Goal: Check status: Check status

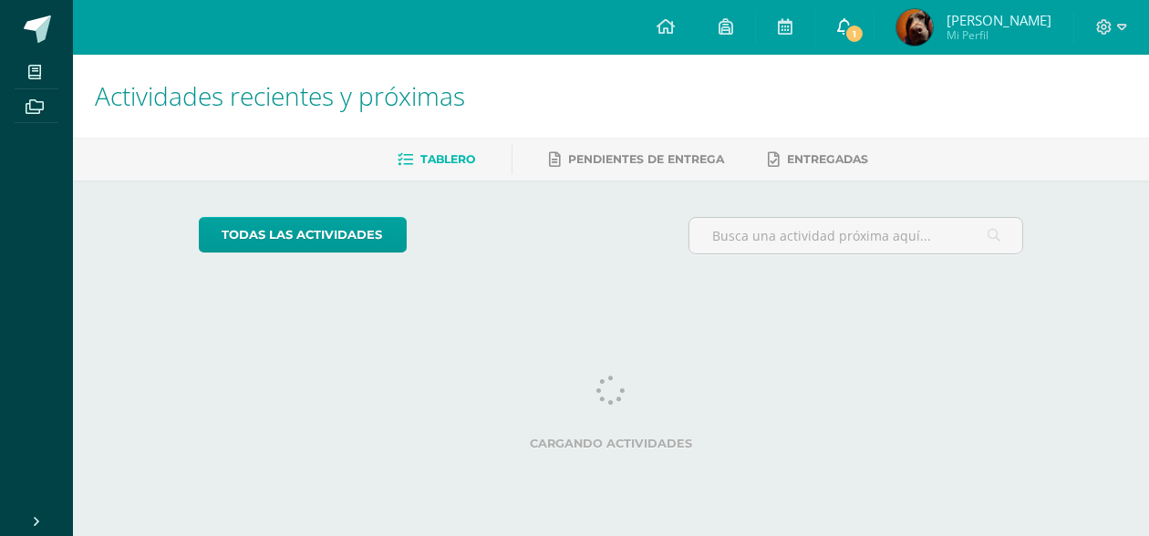
click at [865, 33] on span "1" at bounding box center [855, 34] width 20 height 20
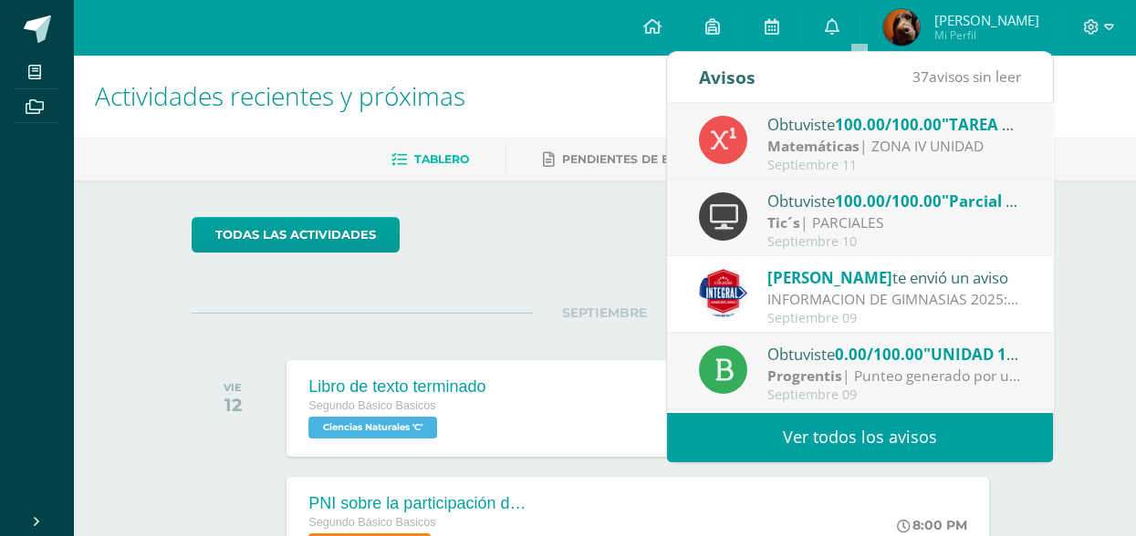
click at [920, 31] on img at bounding box center [901, 27] width 36 height 36
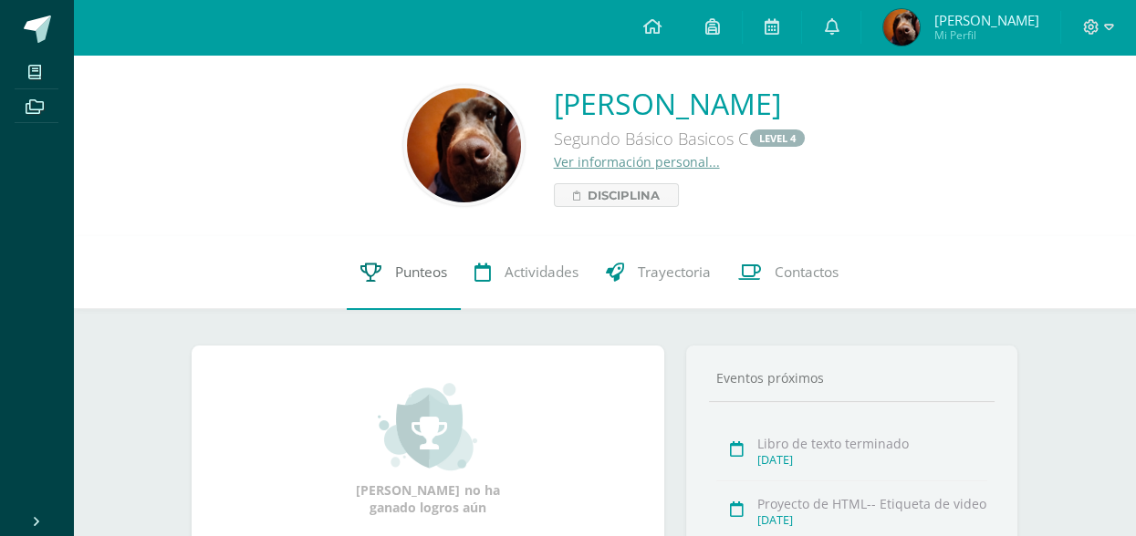
click at [398, 276] on span "Punteos" at bounding box center [421, 273] width 52 height 19
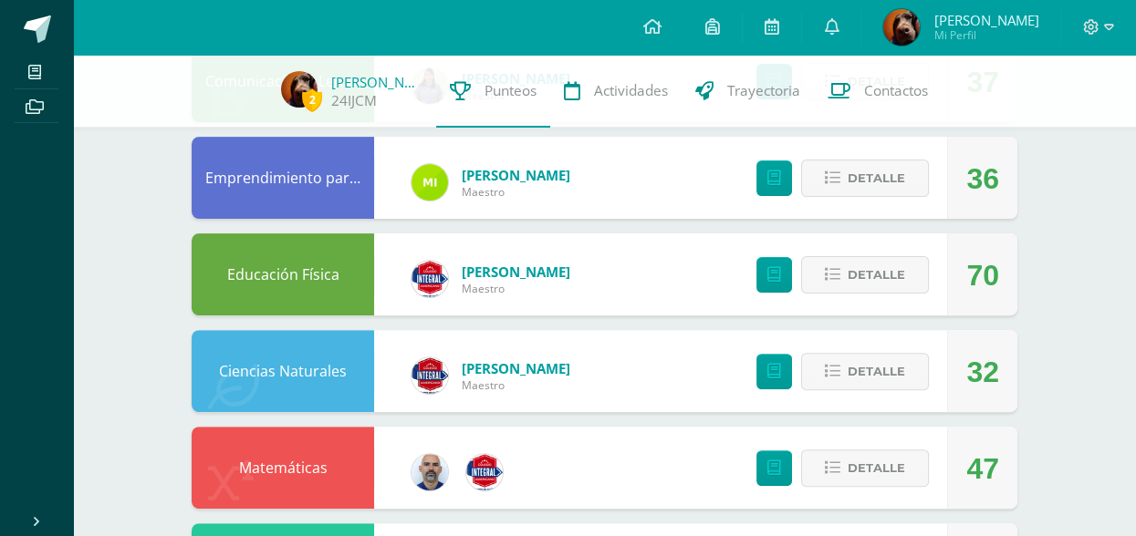
scroll to position [1003, 0]
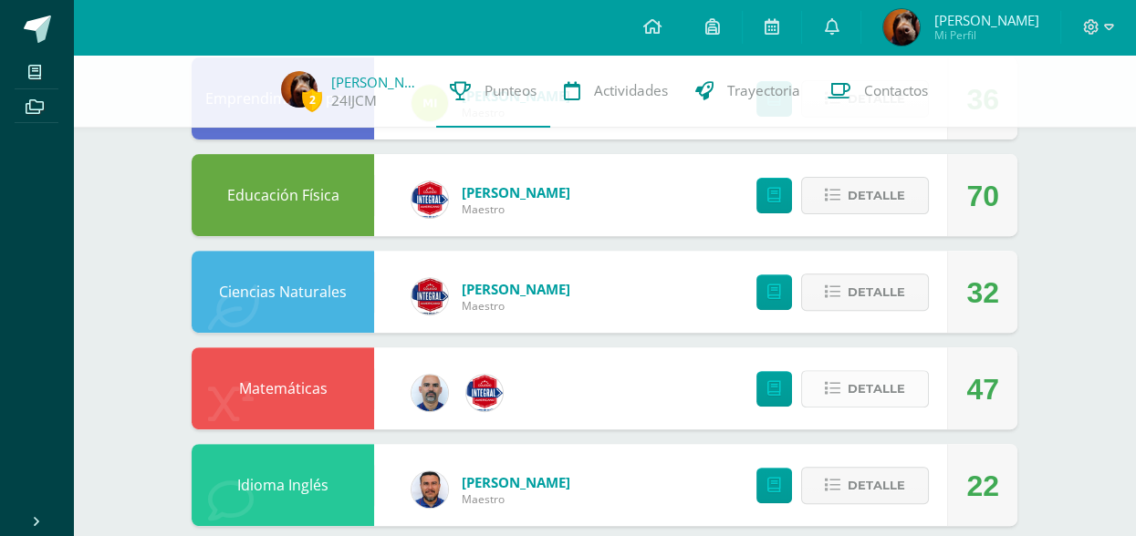
click at [838, 388] on icon at bounding box center [833, 389] width 16 height 16
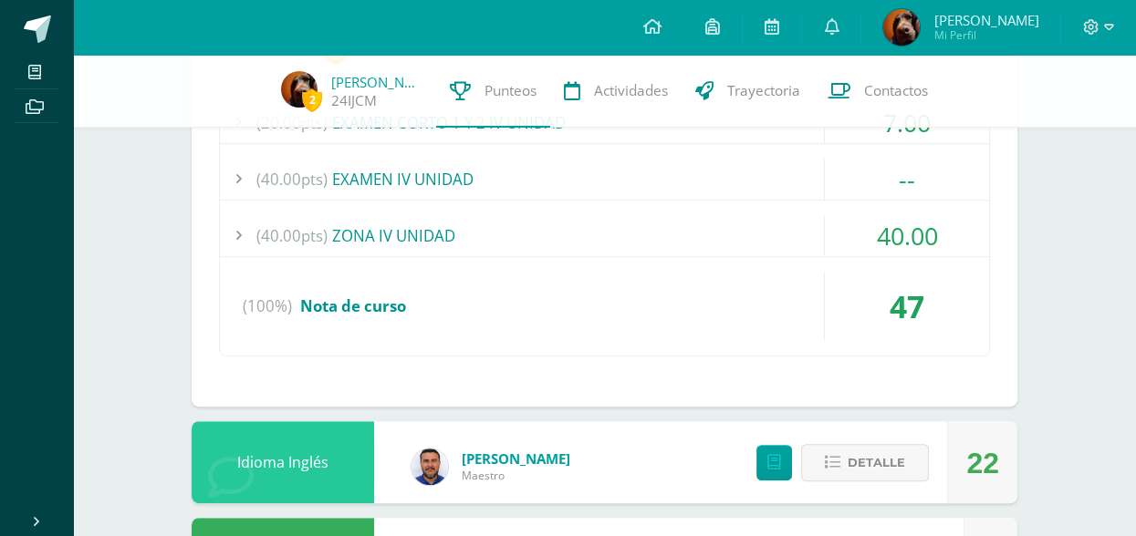
scroll to position [1460, 0]
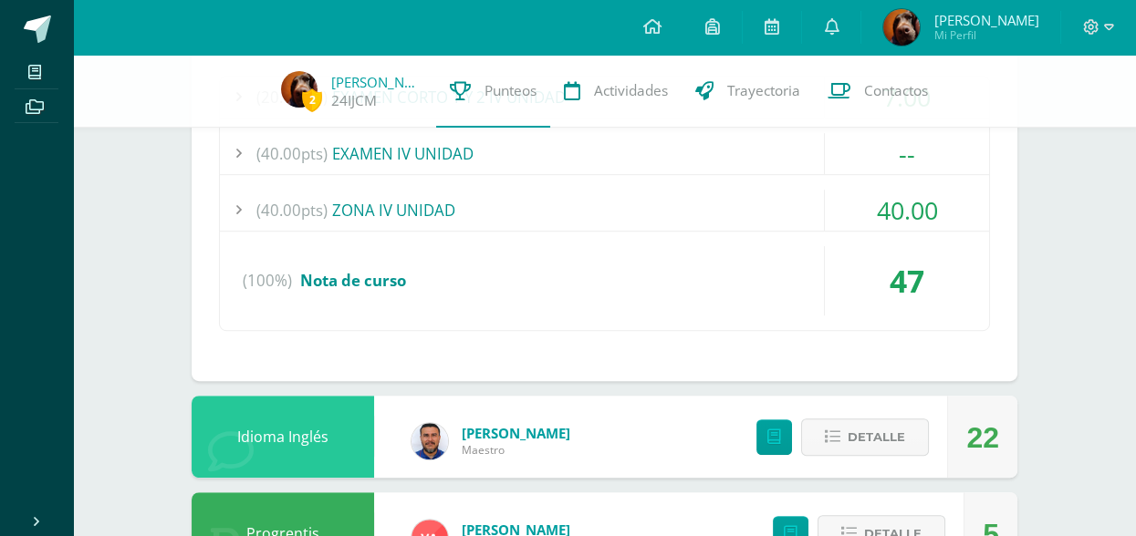
click at [240, 213] on div at bounding box center [238, 210] width 36 height 41
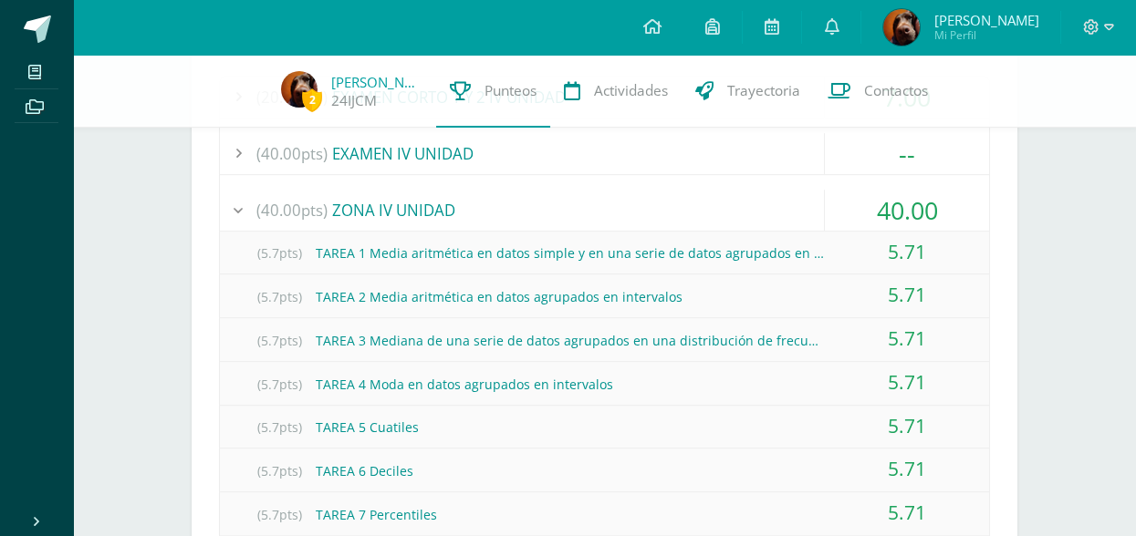
click at [242, 203] on div at bounding box center [238, 210] width 36 height 41
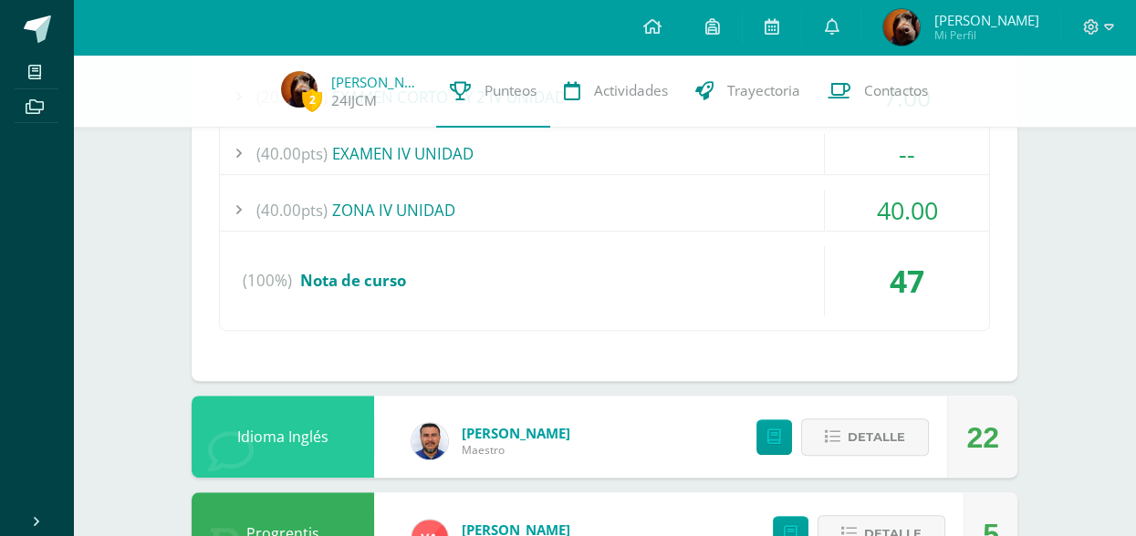
click at [238, 156] on div at bounding box center [238, 153] width 36 height 41
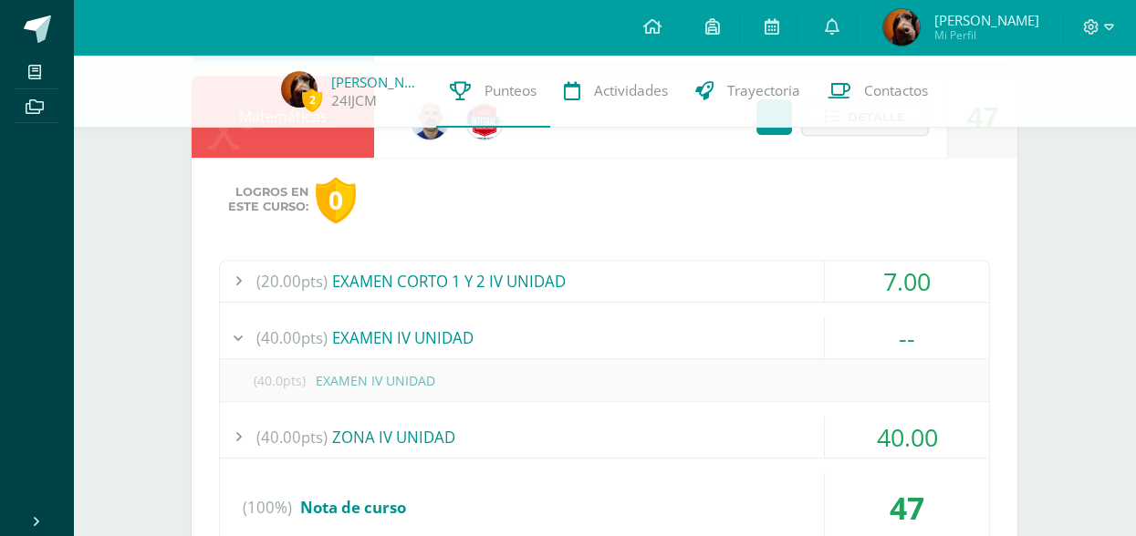
scroll to position [1277, 0]
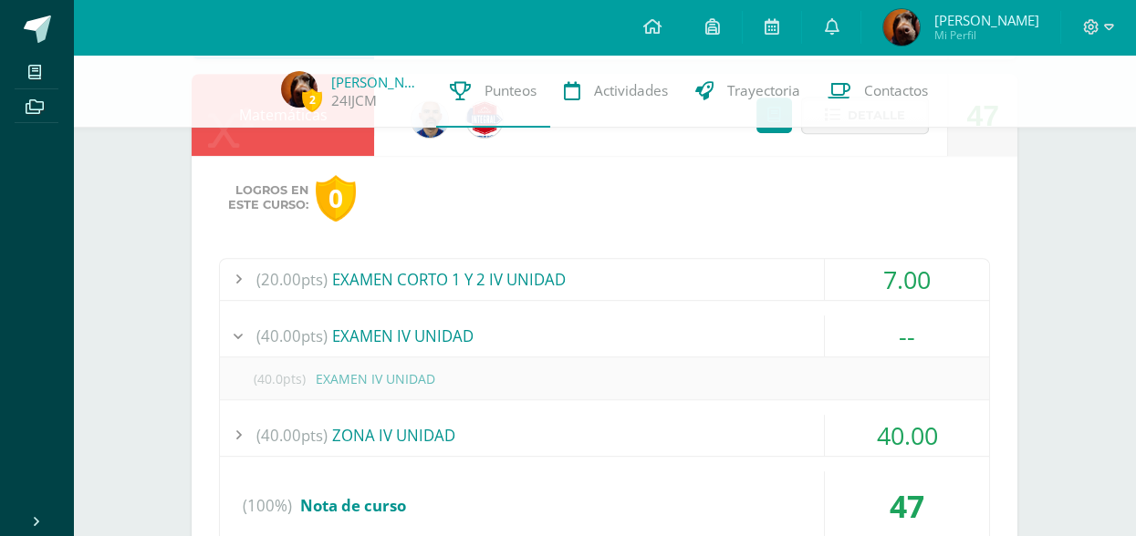
click at [238, 276] on div at bounding box center [238, 279] width 36 height 41
